Goal: Use online tool/utility: Use online tool/utility

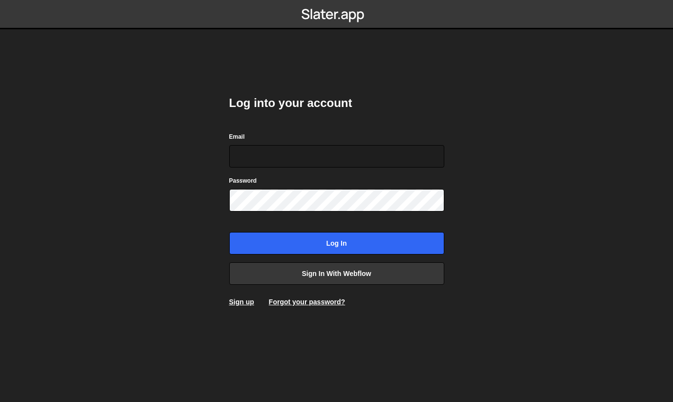
type input "[PERSON_NAME][EMAIL_ADDRESS][PERSON_NAME][DOMAIN_NAME]"
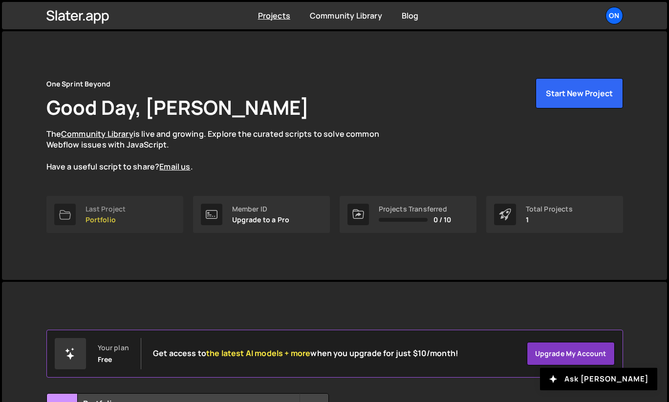
click at [102, 210] on div "Last Project" at bounding box center [106, 209] width 41 height 8
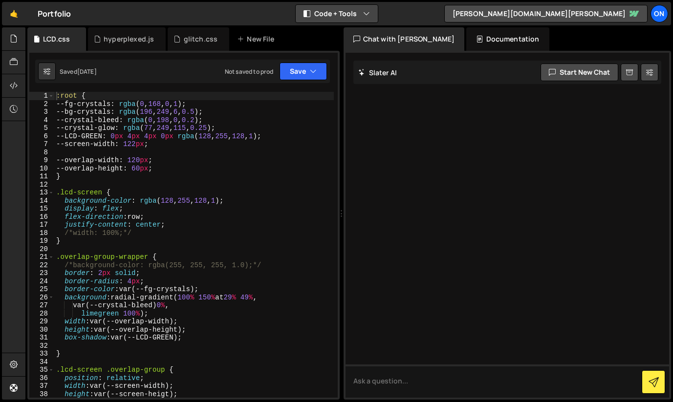
click at [350, 17] on button "Code + Tools" at bounding box center [337, 14] width 82 height 18
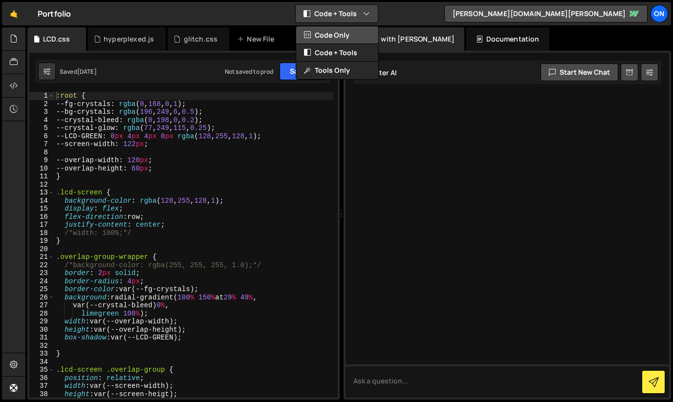
click at [347, 36] on button "Code Only" at bounding box center [337, 35] width 82 height 18
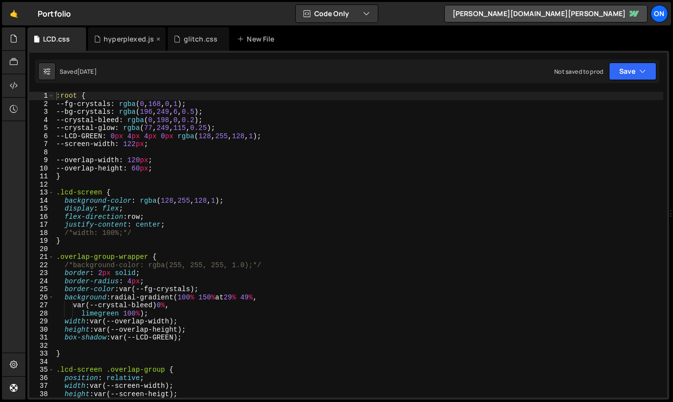
click at [118, 42] on div "hyperplexed.js" at bounding box center [129, 39] width 50 height 10
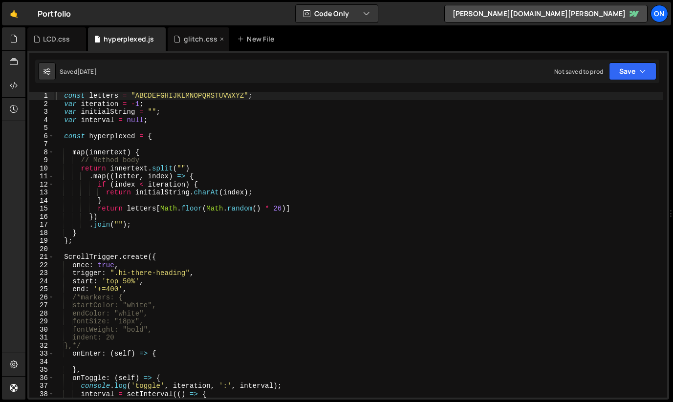
click at [193, 36] on div "glitch.css" at bounding box center [201, 39] width 34 height 10
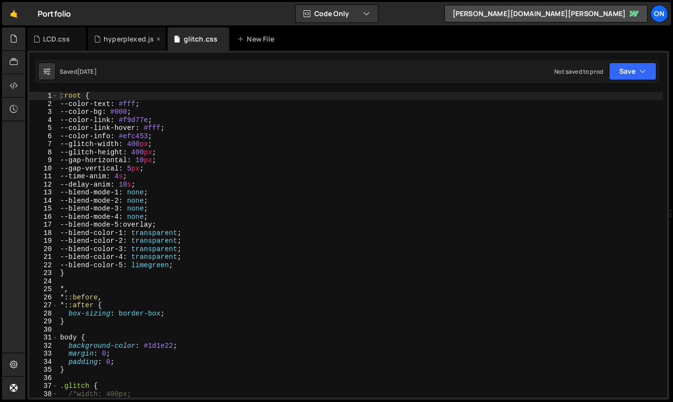
click at [136, 41] on div "hyperplexed.js" at bounding box center [129, 39] width 50 height 10
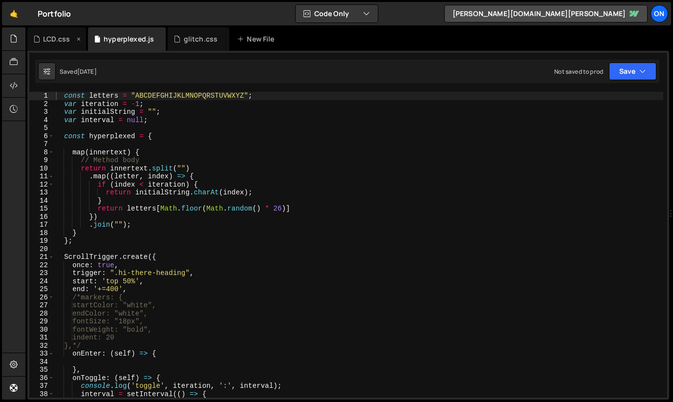
scroll to position [4321, 0]
click at [56, 36] on div "LCD.css" at bounding box center [56, 39] width 27 height 10
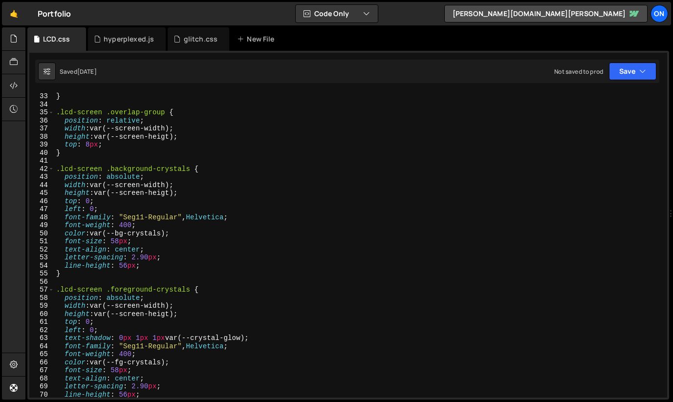
scroll to position [0, 0]
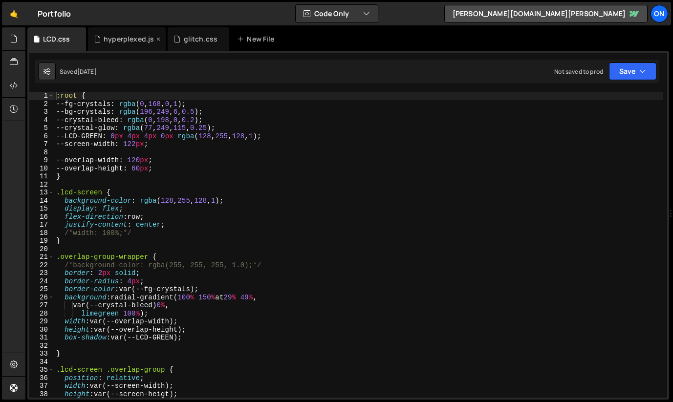
click at [113, 39] on div "hyperplexed.js" at bounding box center [129, 39] width 50 height 10
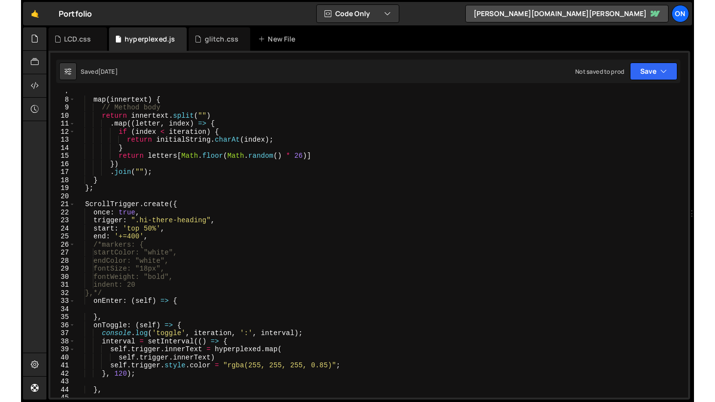
scroll to position [53, 0]
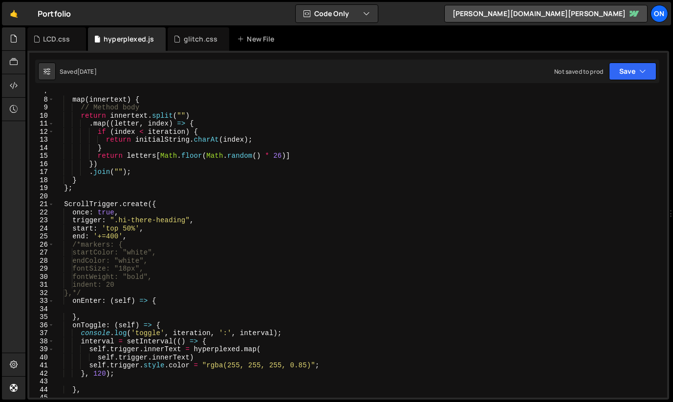
click at [92, 294] on div "map ( innertext ) { // Method body return innertext . split ( "" ) . map (( let…" at bounding box center [359, 249] width 610 height 322
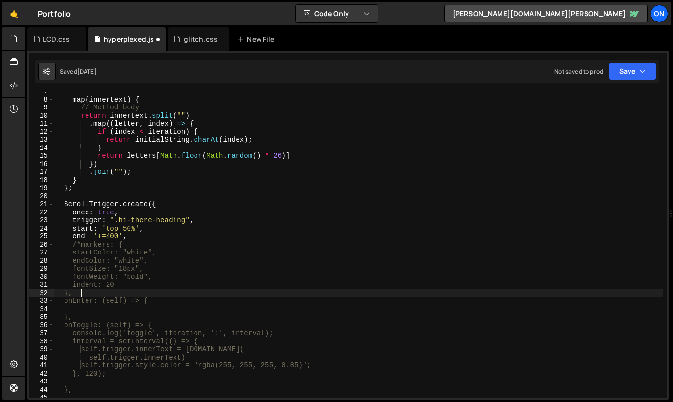
click at [80, 244] on div "map ( innertext ) { // Method body return innertext . split ( "" ) . map (( let…" at bounding box center [359, 249] width 610 height 322
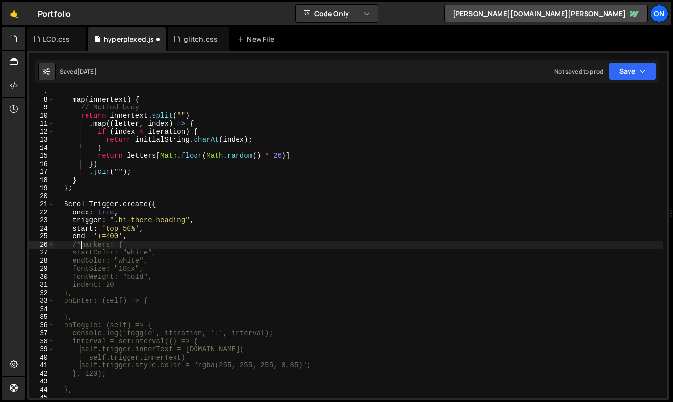
type textarea "markers: {"
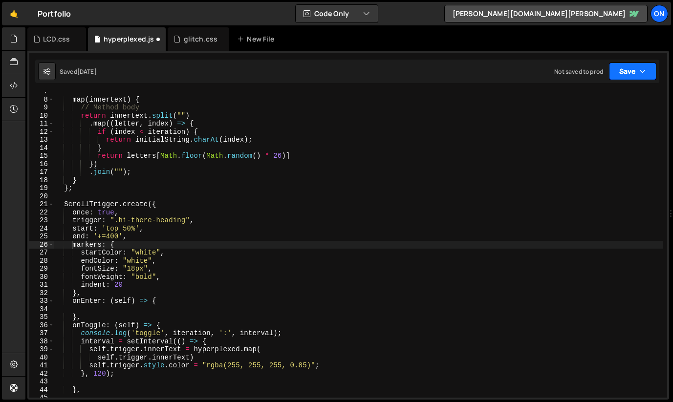
click at [628, 72] on button "Save" at bounding box center [632, 72] width 47 height 18
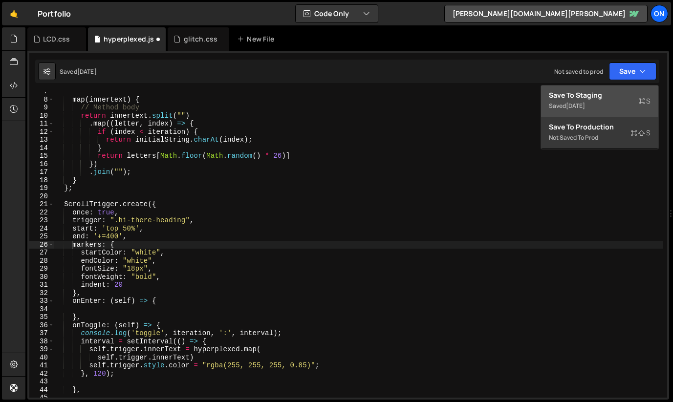
click at [606, 100] on div "Saved 6 months ago" at bounding box center [600, 106] width 102 height 12
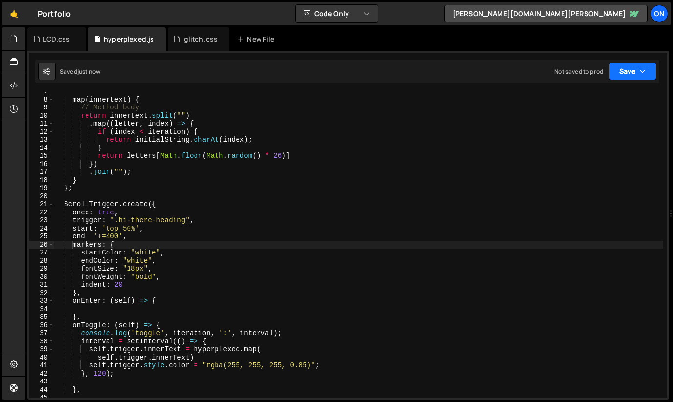
click at [642, 72] on icon "button" at bounding box center [643, 71] width 7 height 10
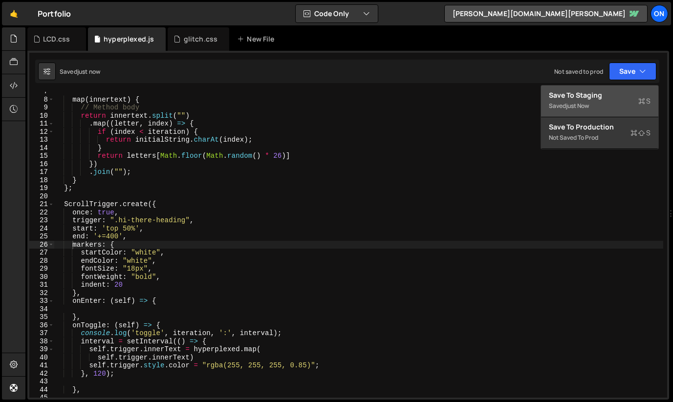
click at [616, 99] on div "Save to Staging S" at bounding box center [600, 95] width 102 height 10
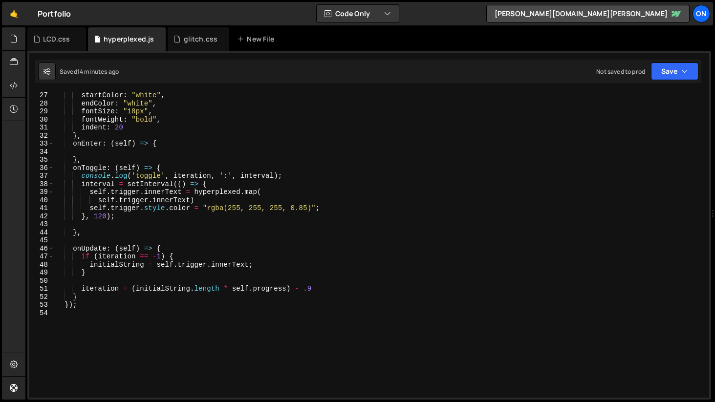
scroll to position [0, 0]
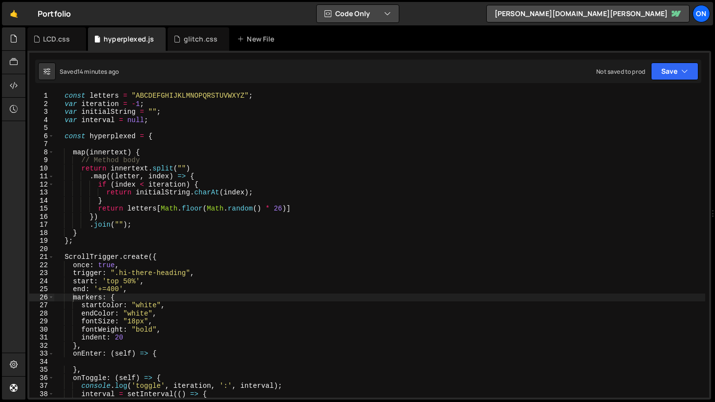
click at [334, 15] on button "Code Only" at bounding box center [358, 14] width 82 height 18
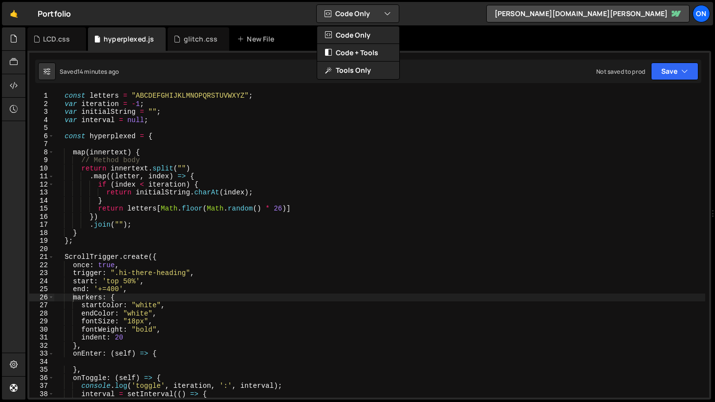
click at [286, 13] on div "🤙 Portfolio ⚠️ Code is being edited in another browser Code Only Code Only Code…" at bounding box center [357, 13] width 711 height 23
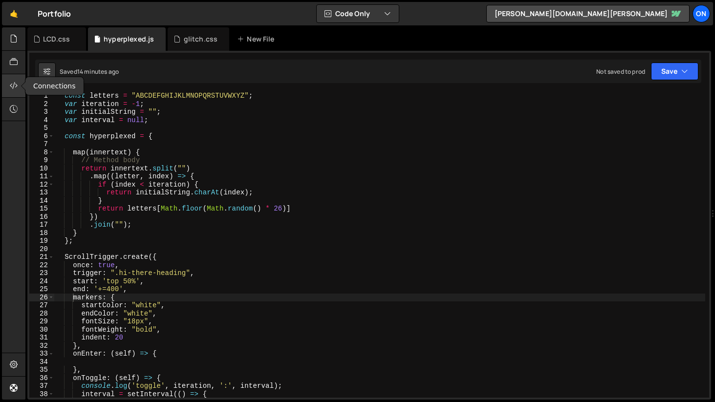
click at [20, 91] on div at bounding box center [14, 85] width 24 height 23
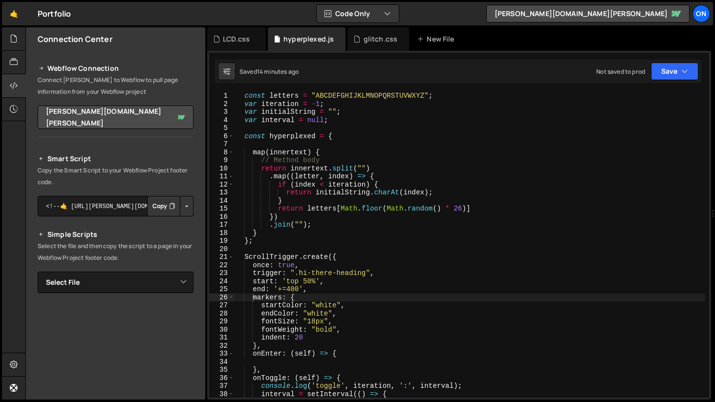
click at [184, 209] on button "Button group with nested dropdown" at bounding box center [187, 206] width 14 height 21
click at [68, 225] on div "Smart Script Copy the Smart Script to your Webflow Project footer code. <!--🤙 h…" at bounding box center [116, 324] width 156 height 342
click at [178, 278] on select "Select File darkmodeAnimations.js hyperplexed.js scrollObserver.js corners.css …" at bounding box center [116, 283] width 156 height 22
